Goal: Task Accomplishment & Management: Use online tool/utility

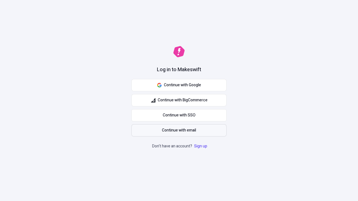
click at [179, 131] on span "Continue with email" at bounding box center [179, 131] width 34 height 6
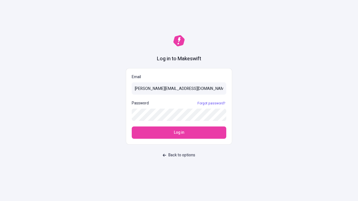
type input "sasha+test-ui@makeswift.com"
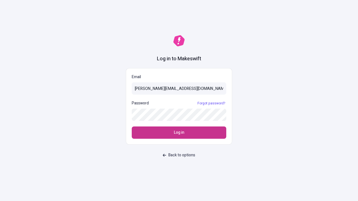
click at [179, 133] on span "Log in" at bounding box center [179, 133] width 10 height 6
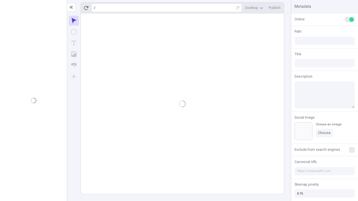
type input "/deep-link-acidus"
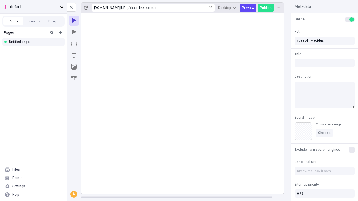
click at [33, 7] on span "default" at bounding box center [34, 7] width 48 height 6
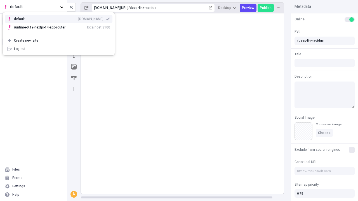
click at [59, 41] on div "Create new site" at bounding box center [62, 40] width 96 height 4
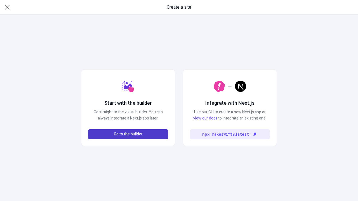
click at [128, 134] on span "Go to the builder" at bounding box center [128, 134] width 29 height 6
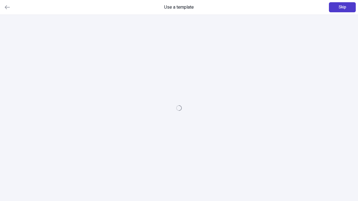
click at [342, 7] on span "Skip" at bounding box center [343, 7] width 8 height 6
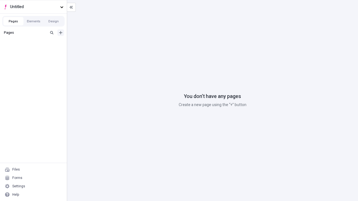
click at [61, 33] on icon "Add new" at bounding box center [60, 32] width 3 height 3
click at [35, 51] on div "Blank page" at bounding box center [35, 52] width 54 height 8
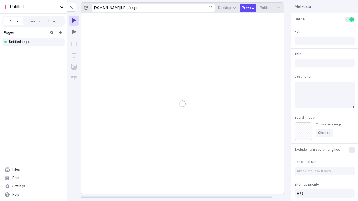
type input "/page"
click at [74, 44] on icon "Box" at bounding box center [74, 45] width 6 height 6
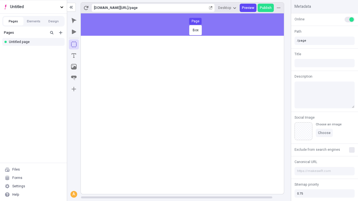
click at [188, 25] on div "Box Page" at bounding box center [179, 100] width 358 height 201
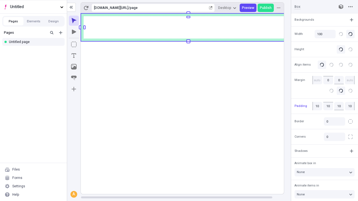
click at [74, 67] on icon "Image" at bounding box center [74, 67] width 6 height 6
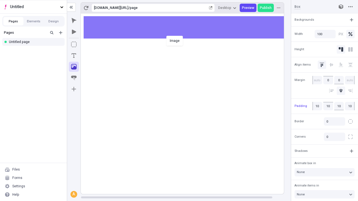
click at [188, 27] on div "Image" at bounding box center [179, 100] width 358 height 201
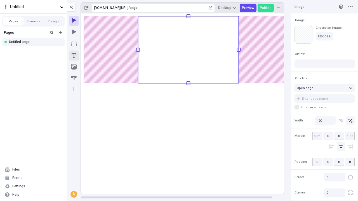
click at [74, 56] on icon "Text" at bounding box center [74, 55] width 4 height 4
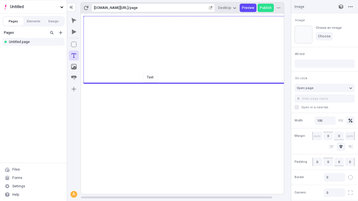
click at [188, 83] on div "Text" at bounding box center [179, 100] width 358 height 201
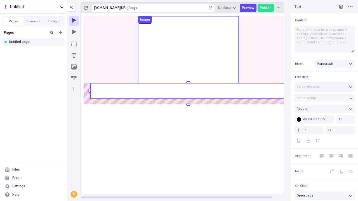
click at [188, 91] on rect at bounding box center [188, 90] width 196 height 15
click at [188, 91] on rect at bounding box center [188, 103] width 215 height 181
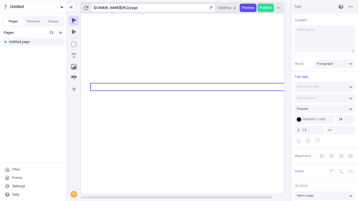
type textarea "Hello, world!"
click at [74, 67] on icon "Image" at bounding box center [74, 67] width 6 height 6
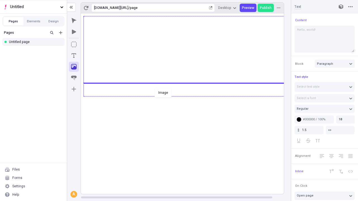
click at [188, 96] on div "Image" at bounding box center [179, 100] width 358 height 201
